Goal: Download file/media

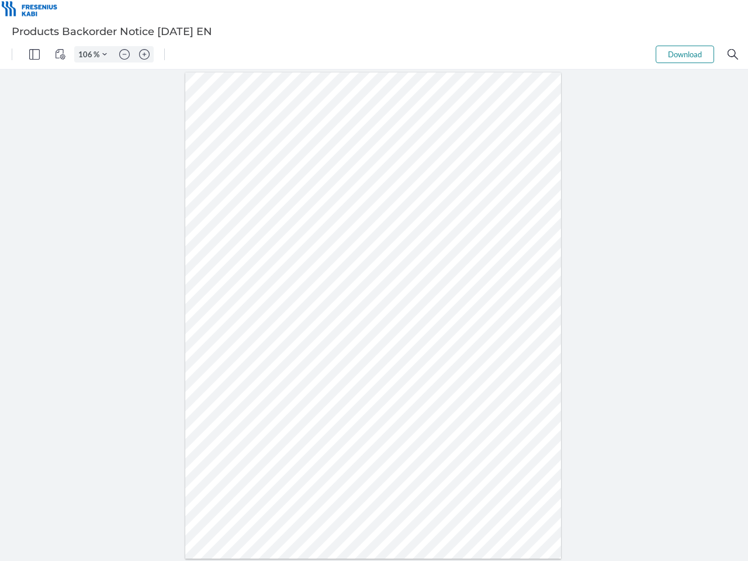
click at [34, 54] on img "Panel" at bounding box center [34, 54] width 11 height 11
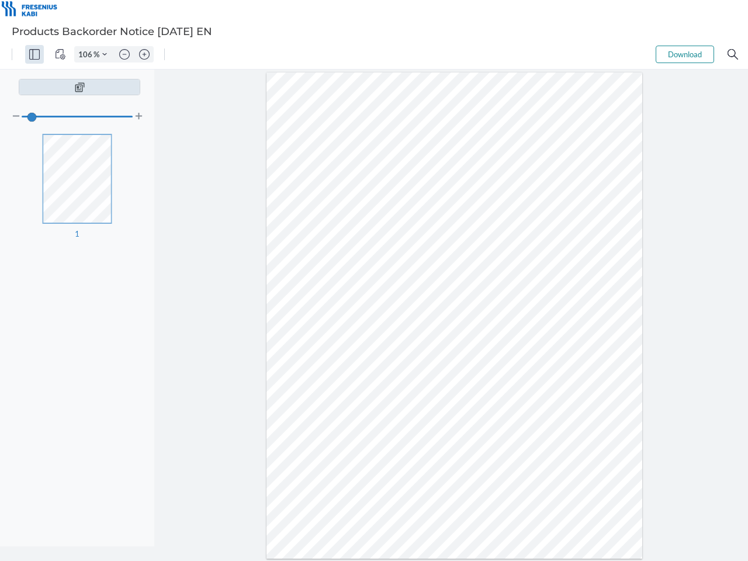
click at [60, 54] on img "View Controls" at bounding box center [60, 54] width 11 height 11
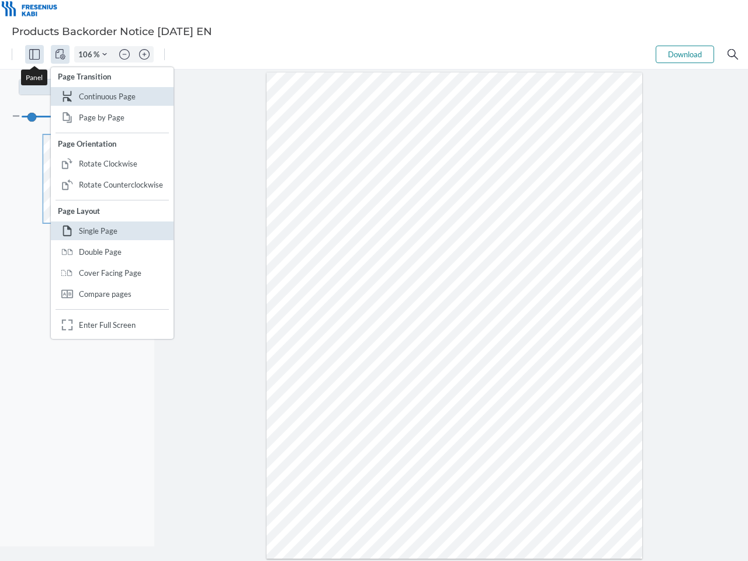
click at [87, 54] on input "106" at bounding box center [84, 54] width 19 height 11
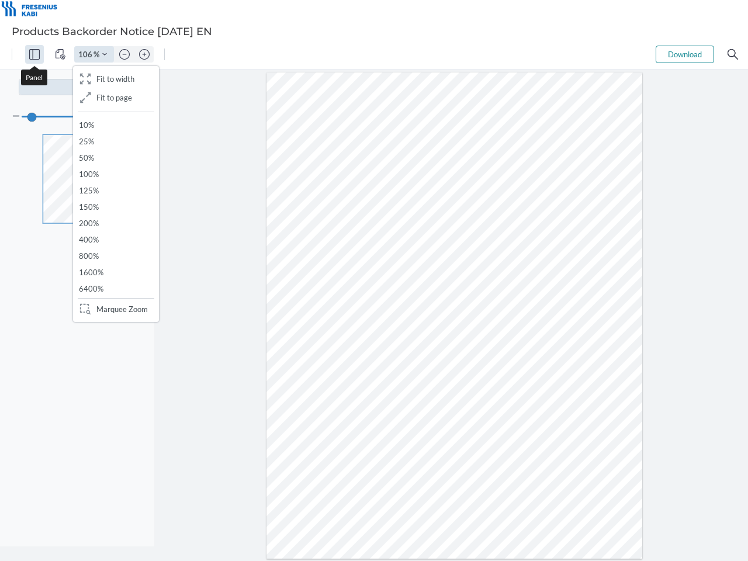
click at [105, 54] on img "Zoom Controls" at bounding box center [104, 54] width 5 height 5
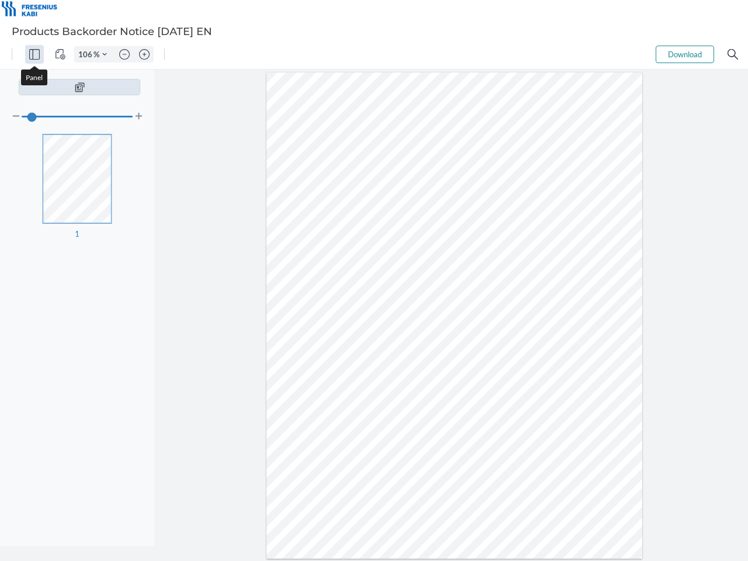
click at [124, 54] on img "Zoom out" at bounding box center [124, 54] width 11 height 11
click at [144, 54] on img "Zoom in" at bounding box center [144, 54] width 11 height 11
type input "106"
click at [685, 54] on button "Download" at bounding box center [685, 55] width 58 height 18
click at [733, 54] on img "Search" at bounding box center [733, 54] width 11 height 11
